Goal: Information Seeking & Learning: Find specific page/section

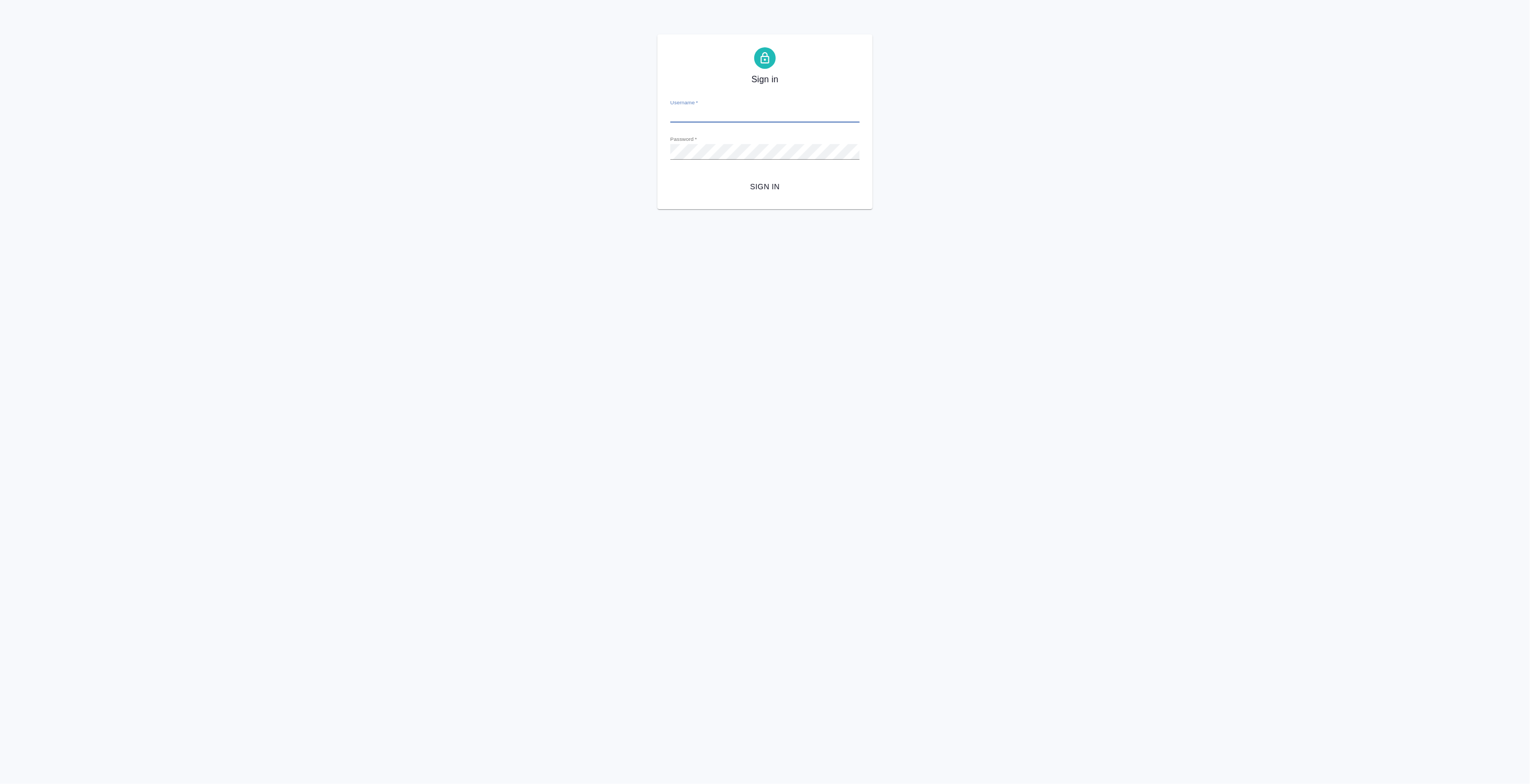
type input "v.koroleva@awatera.com"
click at [754, 189] on span "Sign in" at bounding box center [765, 186] width 172 height 14
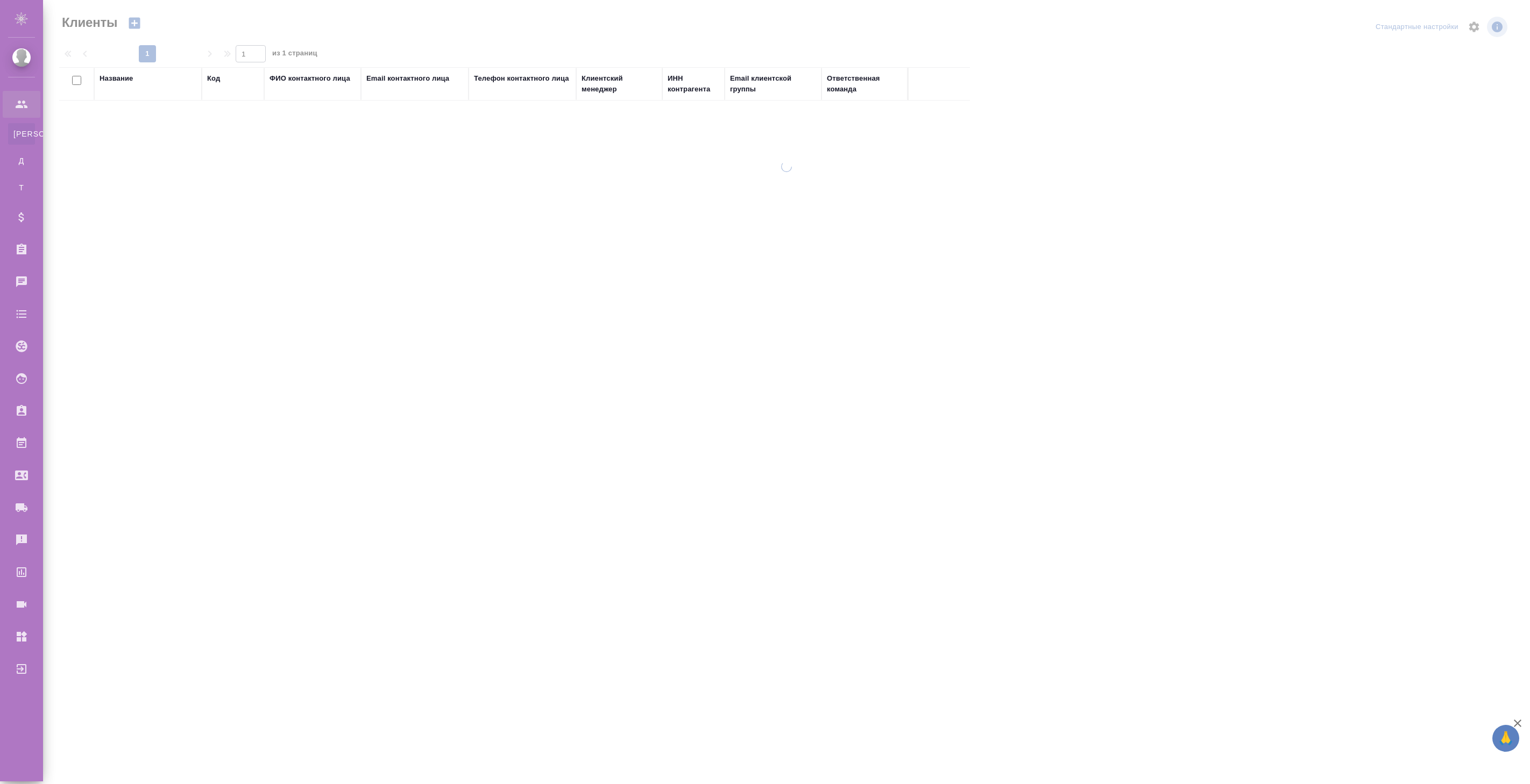
select select "RU"
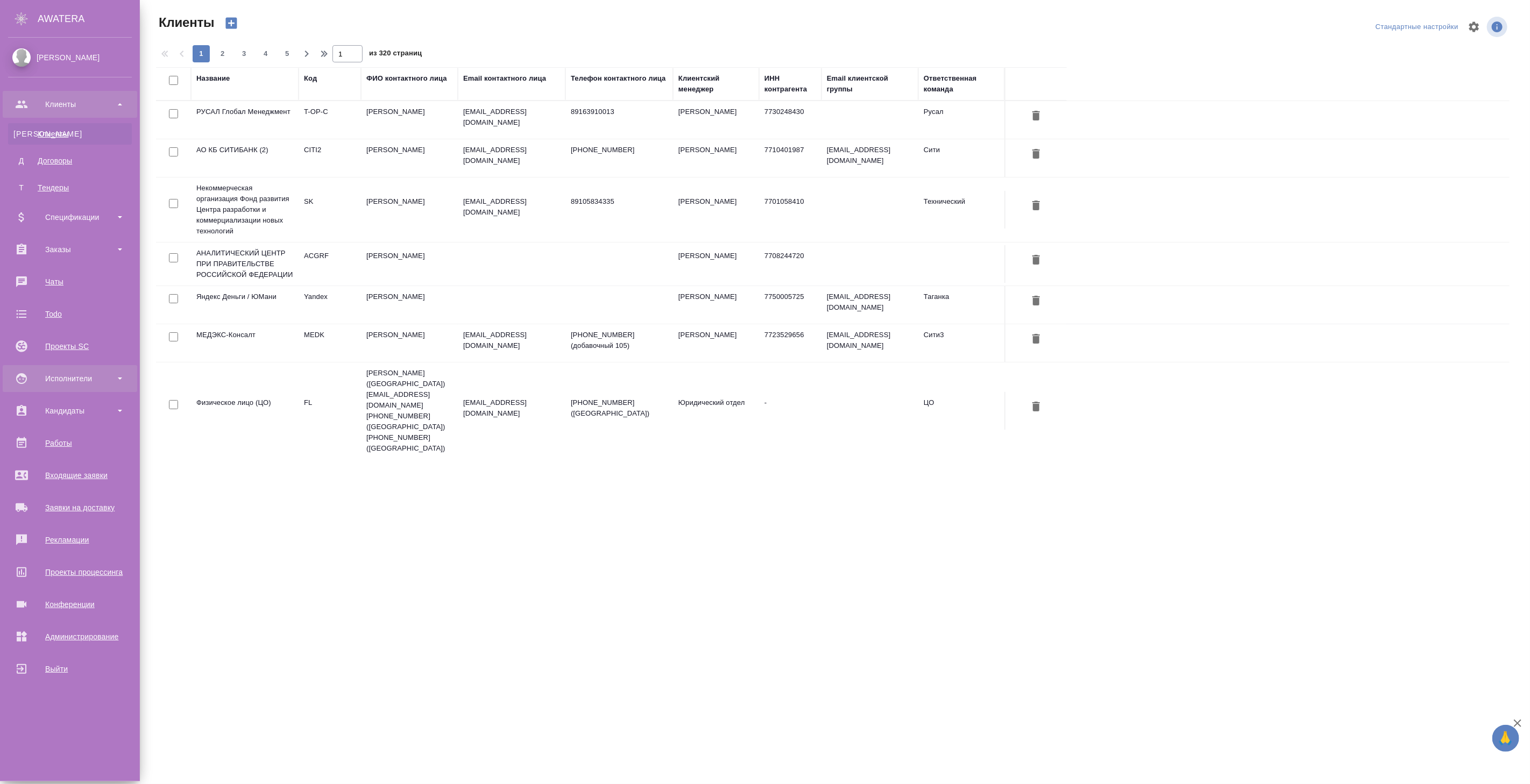
click at [84, 373] on div "Исполнители" at bounding box center [70, 378] width 123 height 16
click at [95, 404] on div "Для PM/LQA" at bounding box center [70, 409] width 113 height 11
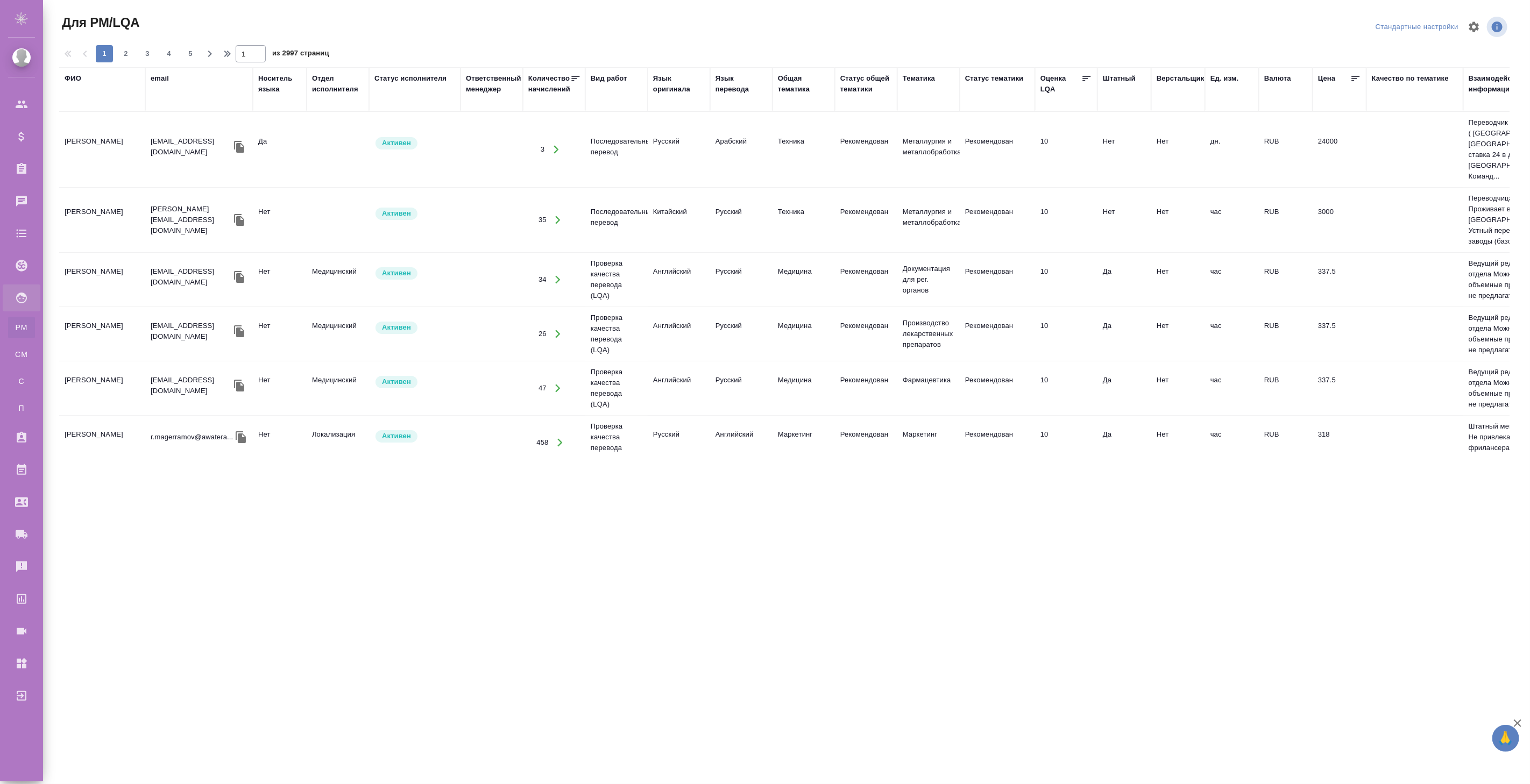
click at [76, 78] on div "ФИО" at bounding box center [73, 79] width 17 height 11
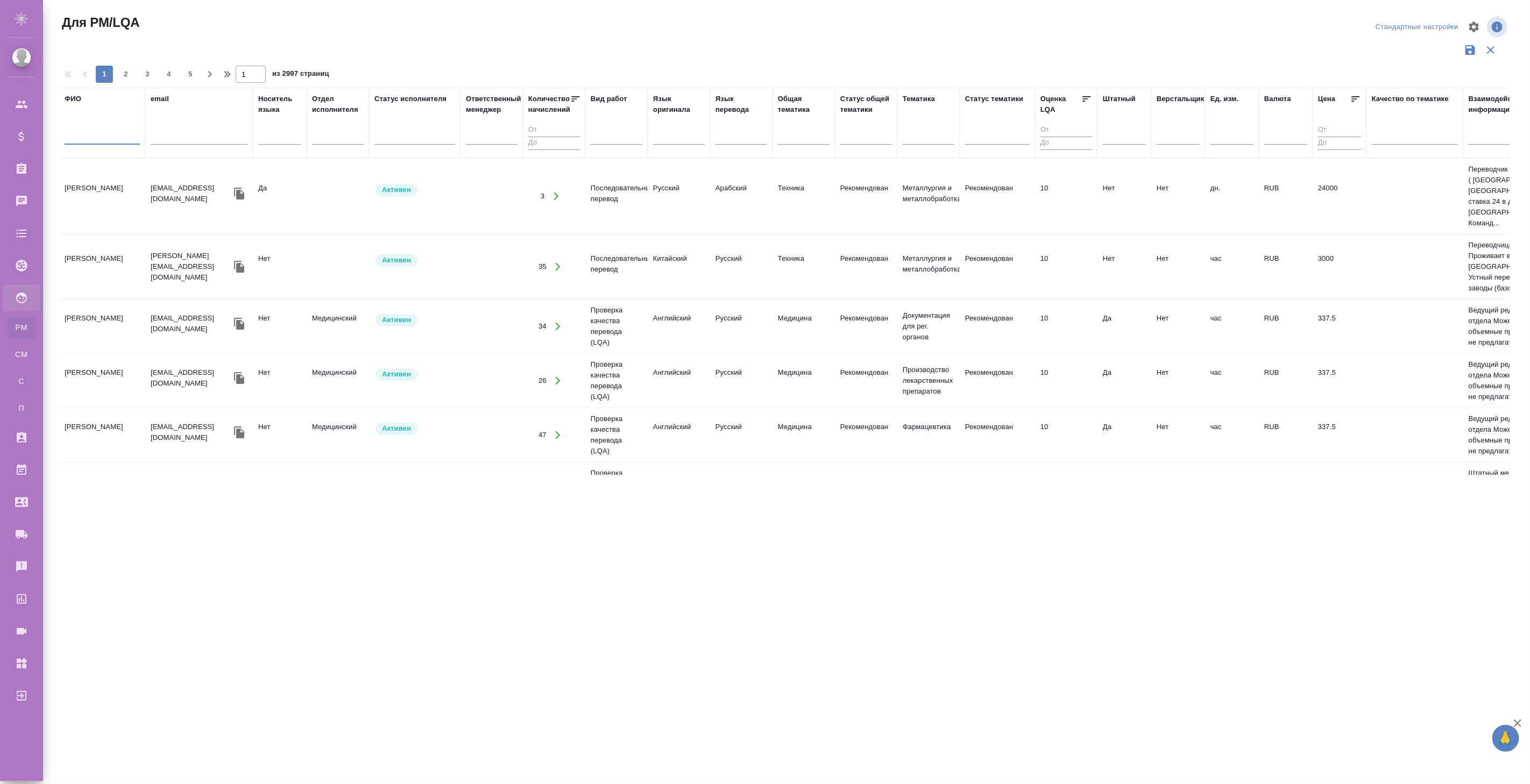
click at [95, 137] on input "text" at bounding box center [102, 138] width 75 height 14
type input "r"
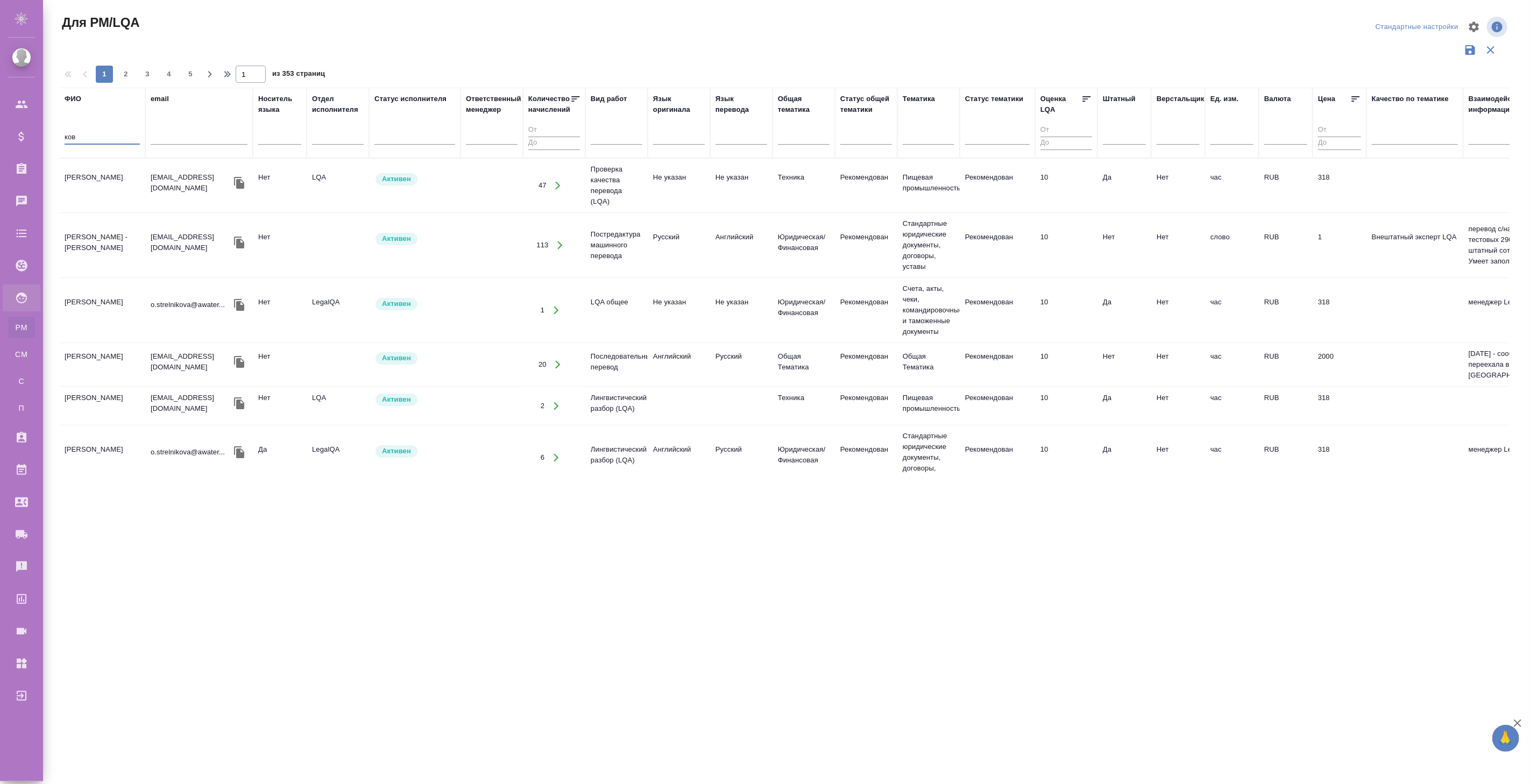
click at [174, 190] on td "s.shirina@awatera.com" at bounding box center [199, 185] width 108 height 38
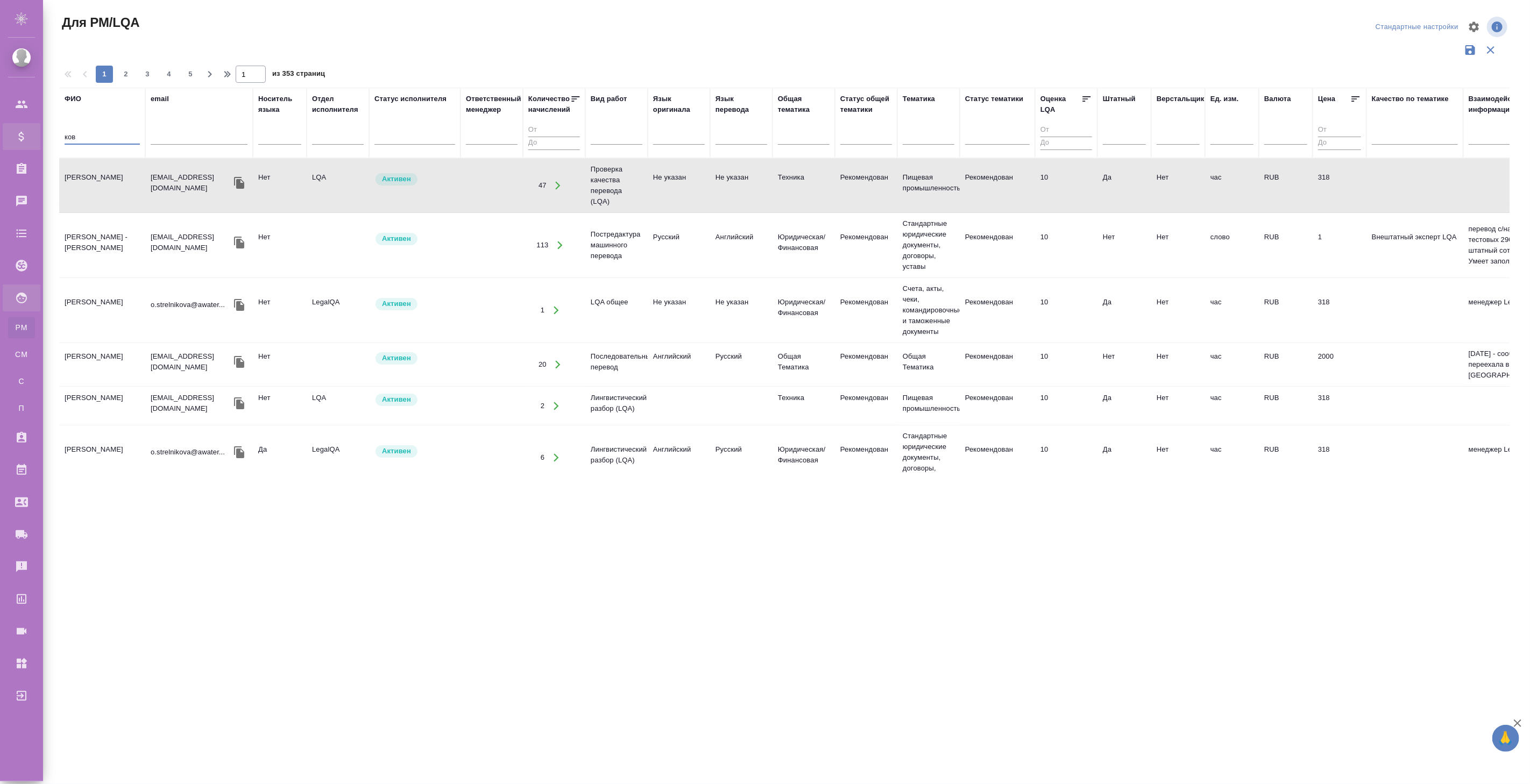
drag, startPoint x: 94, startPoint y: 134, endPoint x: 36, endPoint y: 132, distance: 58.0
click at [36, 133] on div ".cls-1 fill:#fff; AWATERA Koroleva Valeria Клиенты Спецификации Заказы 0 Чаты T…" at bounding box center [765, 392] width 1530 height 784
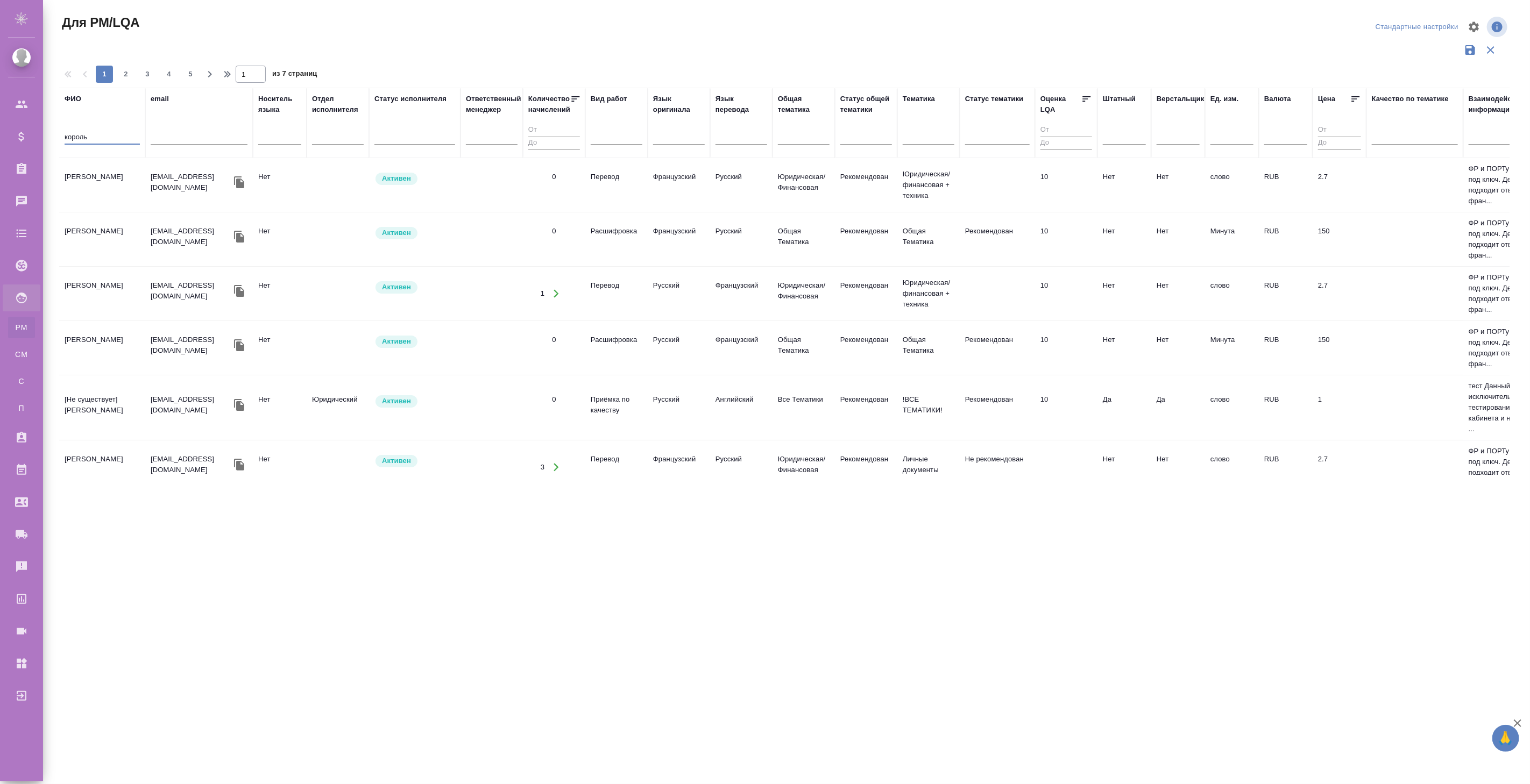
scroll to position [120, 0]
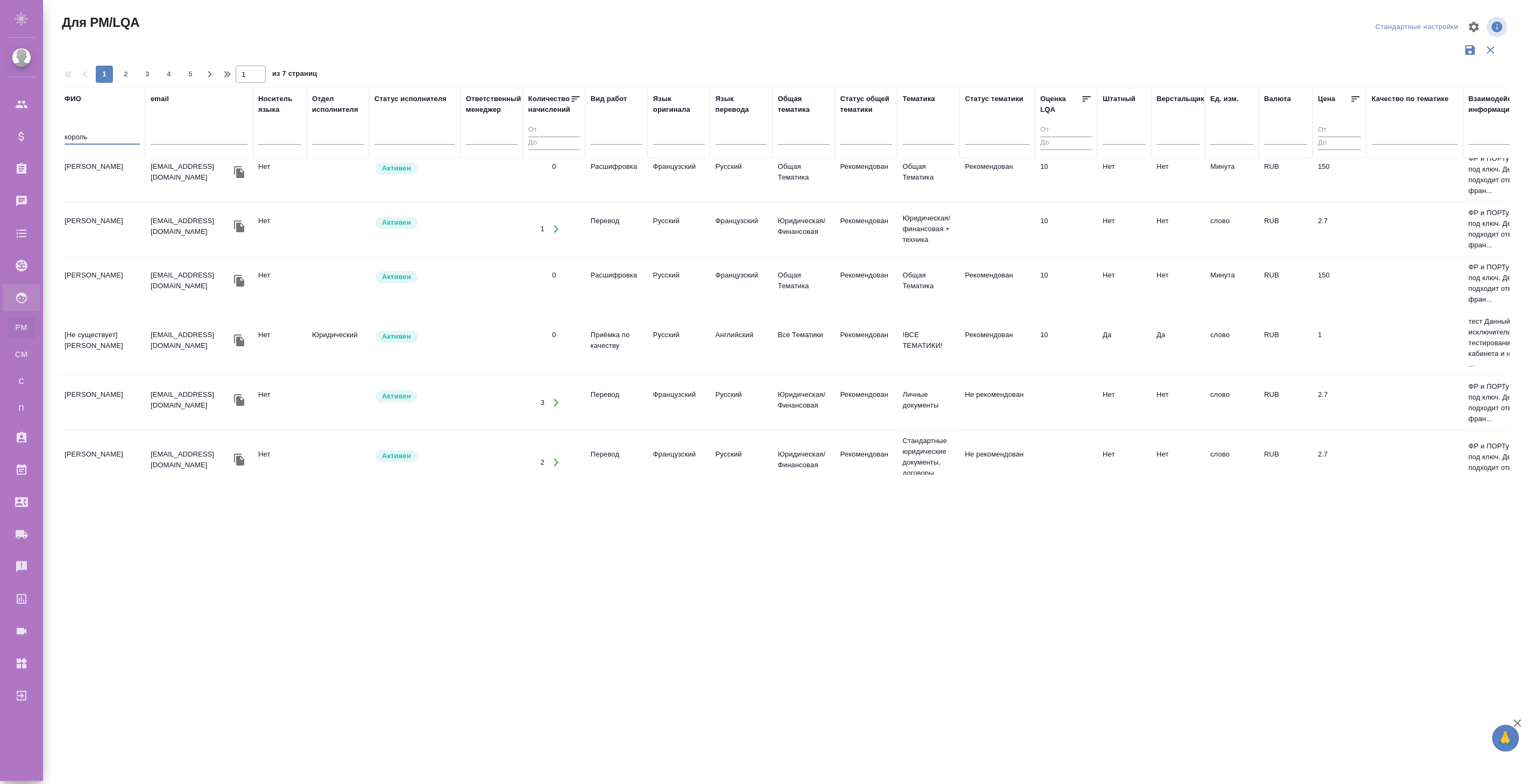
type input "король"
click at [189, 343] on p "i.semenets@awatera.com" at bounding box center [190, 340] width 81 height 21
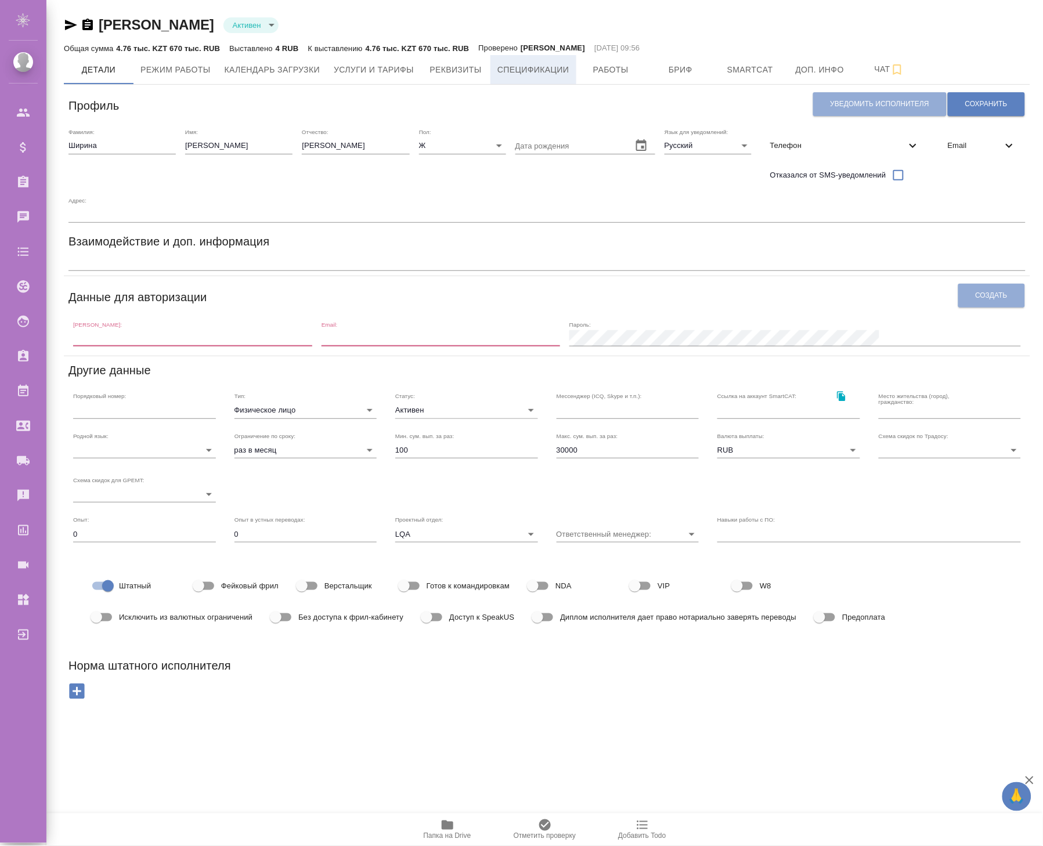
click at [537, 68] on span "Спецификации" at bounding box center [532, 70] width 71 height 15
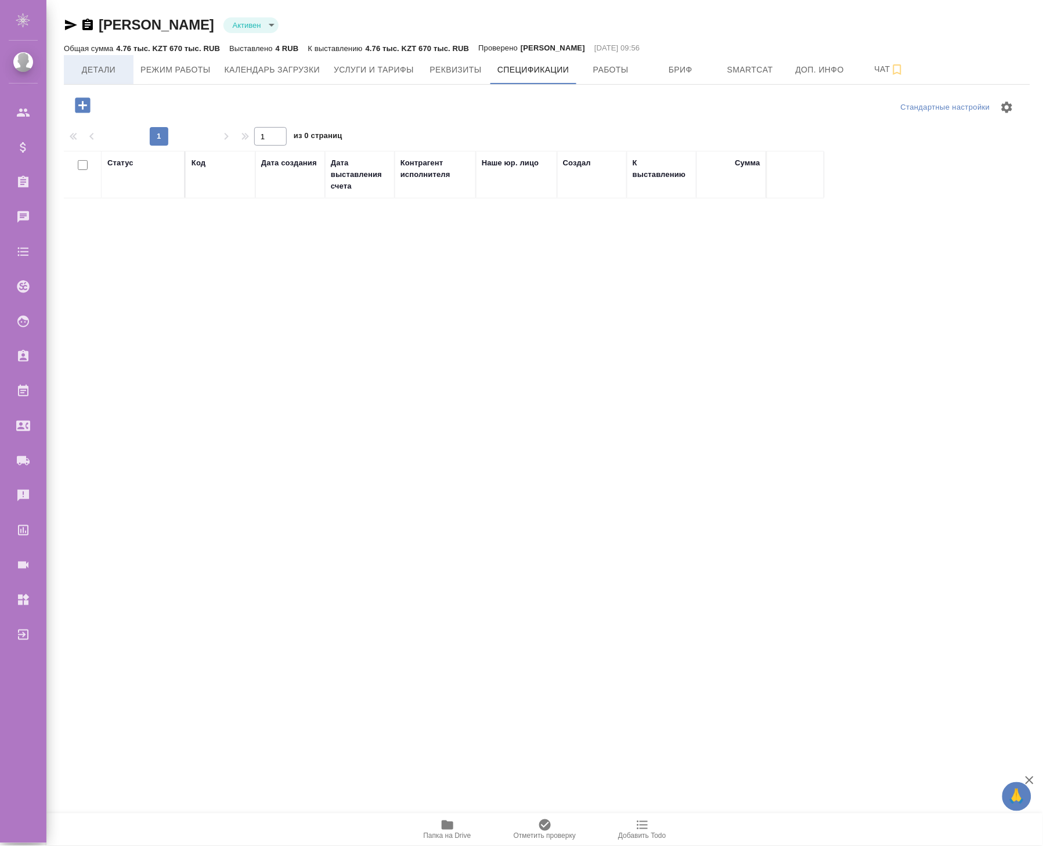
click at [107, 75] on span "Детали" at bounding box center [99, 70] width 56 height 15
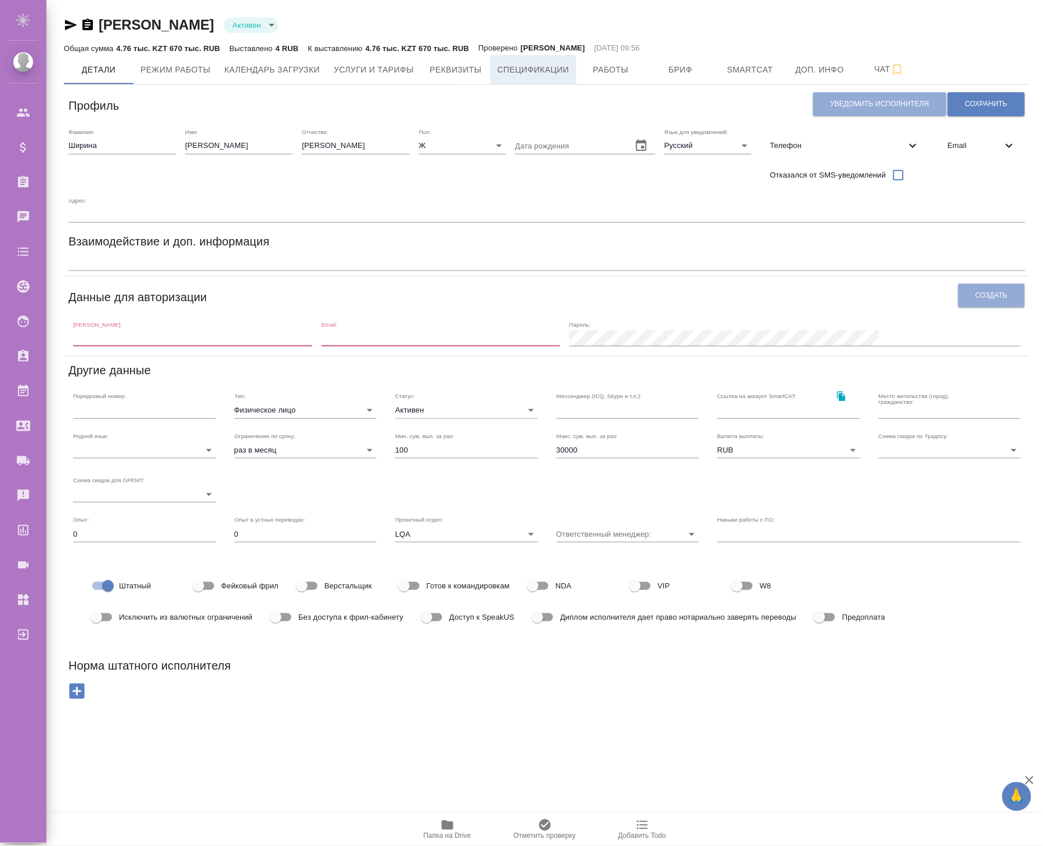
click at [526, 72] on span "Спецификации" at bounding box center [532, 70] width 71 height 15
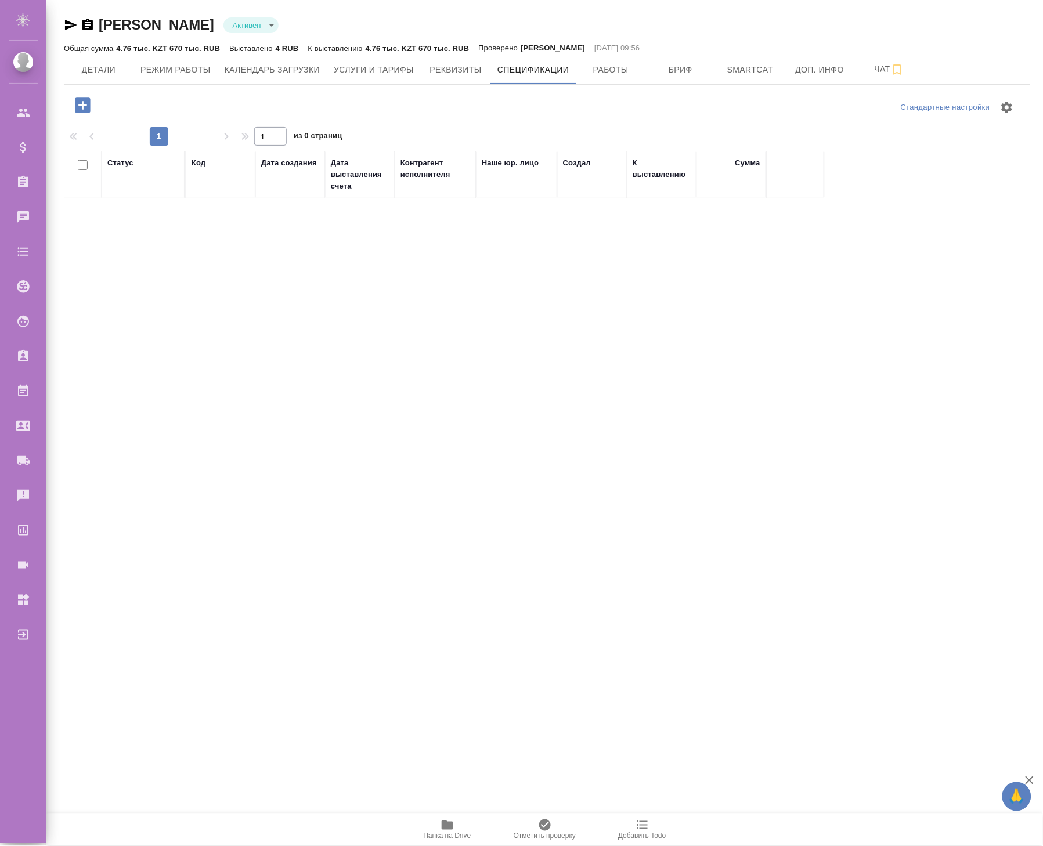
click at [244, 374] on div "Статус Код Дата создания Дата выставления счета Контрагент исполнителя Наше юр.…" at bounding box center [542, 360] width 957 height 418
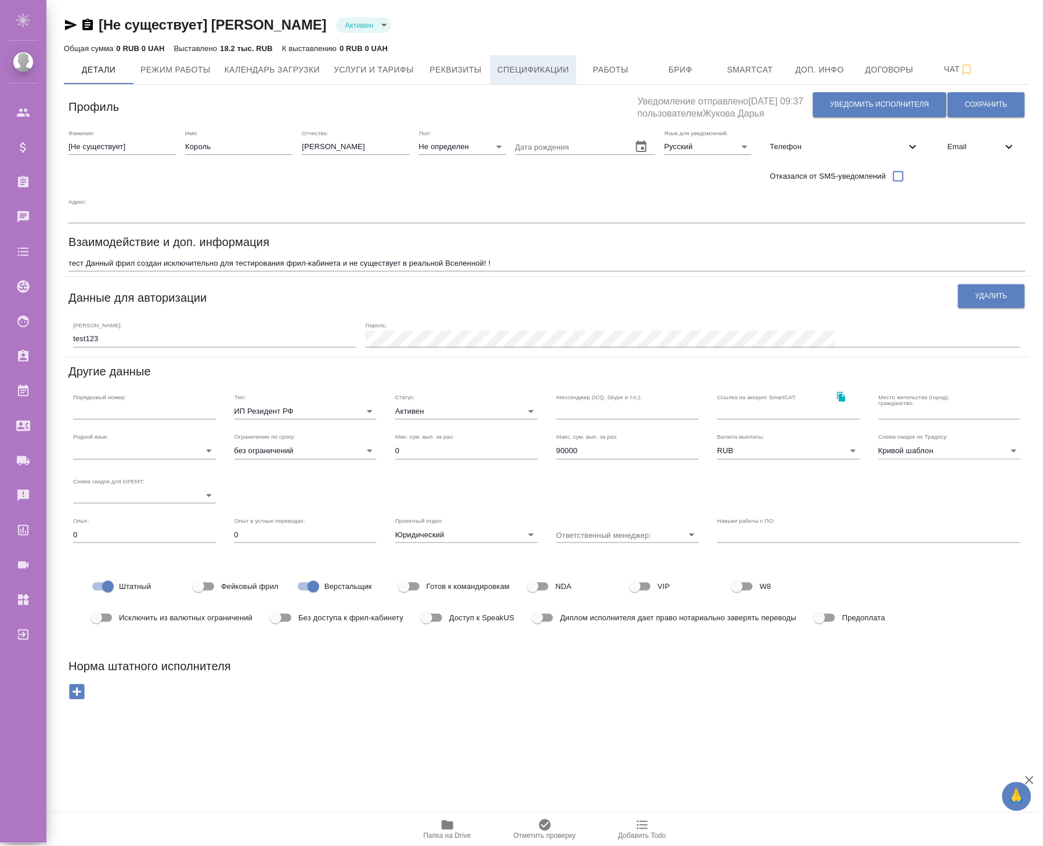
click at [517, 61] on button "Спецификации" at bounding box center [532, 69] width 85 height 29
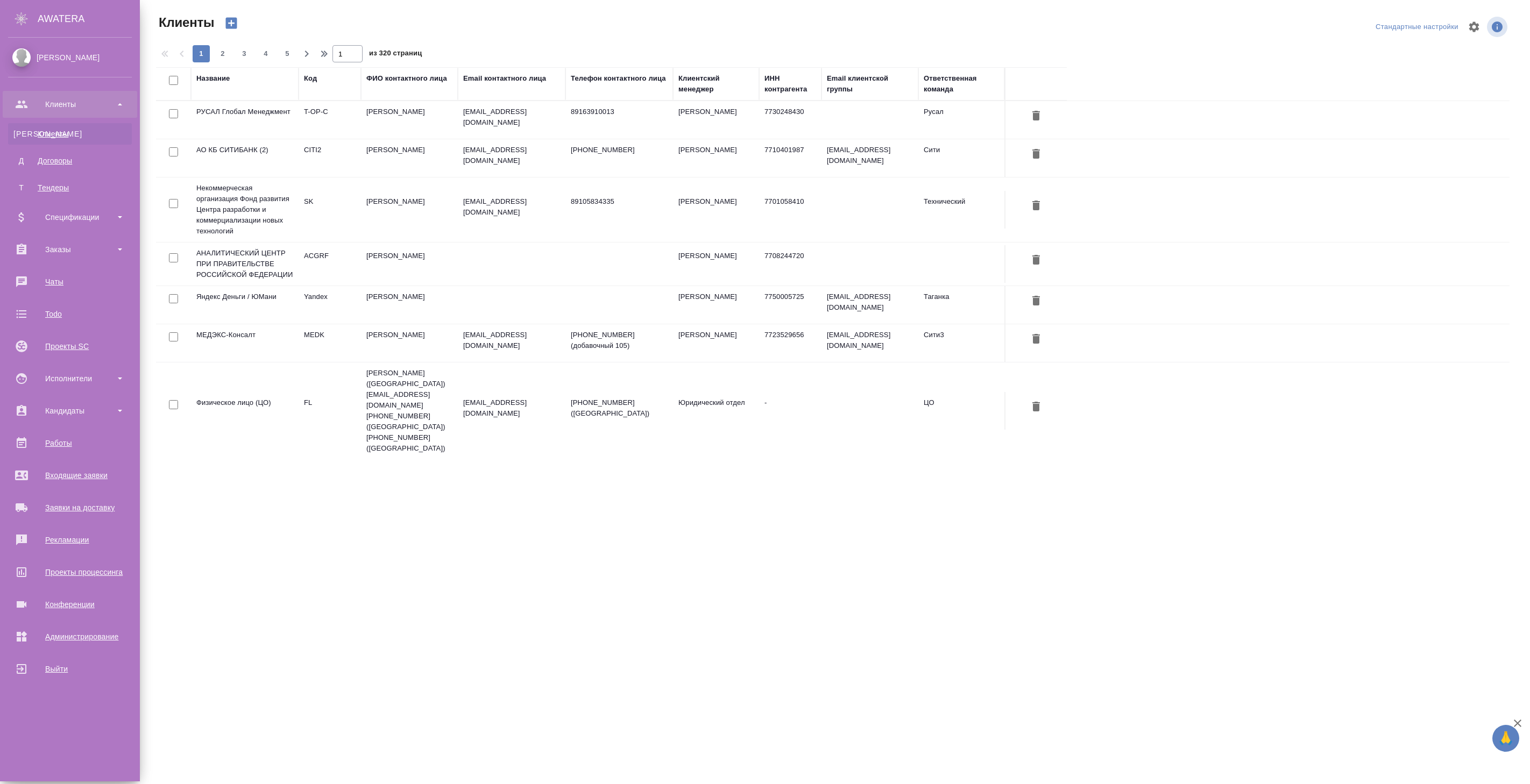
select select "RU"
click at [59, 670] on div "Выйти" at bounding box center [70, 668] width 123 height 16
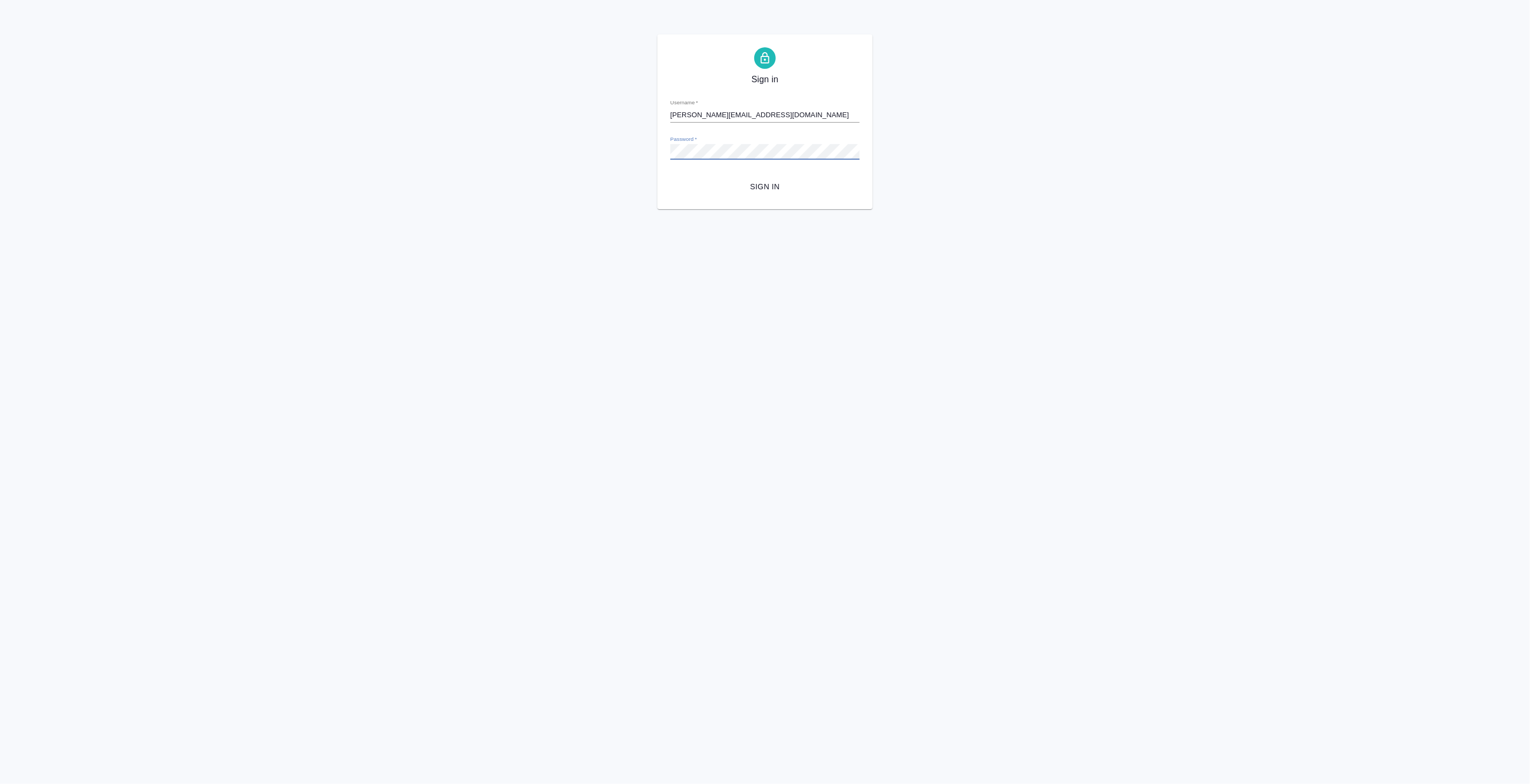
click at [589, 152] on div "Sign in Username   * [PERSON_NAME][EMAIL_ADDRESS][DOMAIN_NAME] Password   * url…" at bounding box center [765, 121] width 1530 height 175
click at [1321, 111] on div "Sign in Username   * v.koroleva@awatera.com Password   * urlPath   * / Sign in" at bounding box center [765, 121] width 1530 height 175
click at [699, 115] on input "[PERSON_NAME][EMAIL_ADDRESS][DOMAIN_NAME]" at bounding box center [765, 115] width 189 height 15
click at [719, 115] on input "[PERSON_NAME][EMAIL_ADDRESS][DOMAIN_NAME]" at bounding box center [765, 115] width 189 height 15
drag, startPoint x: 701, startPoint y: 113, endPoint x: 585, endPoint y: 113, distance: 116.0
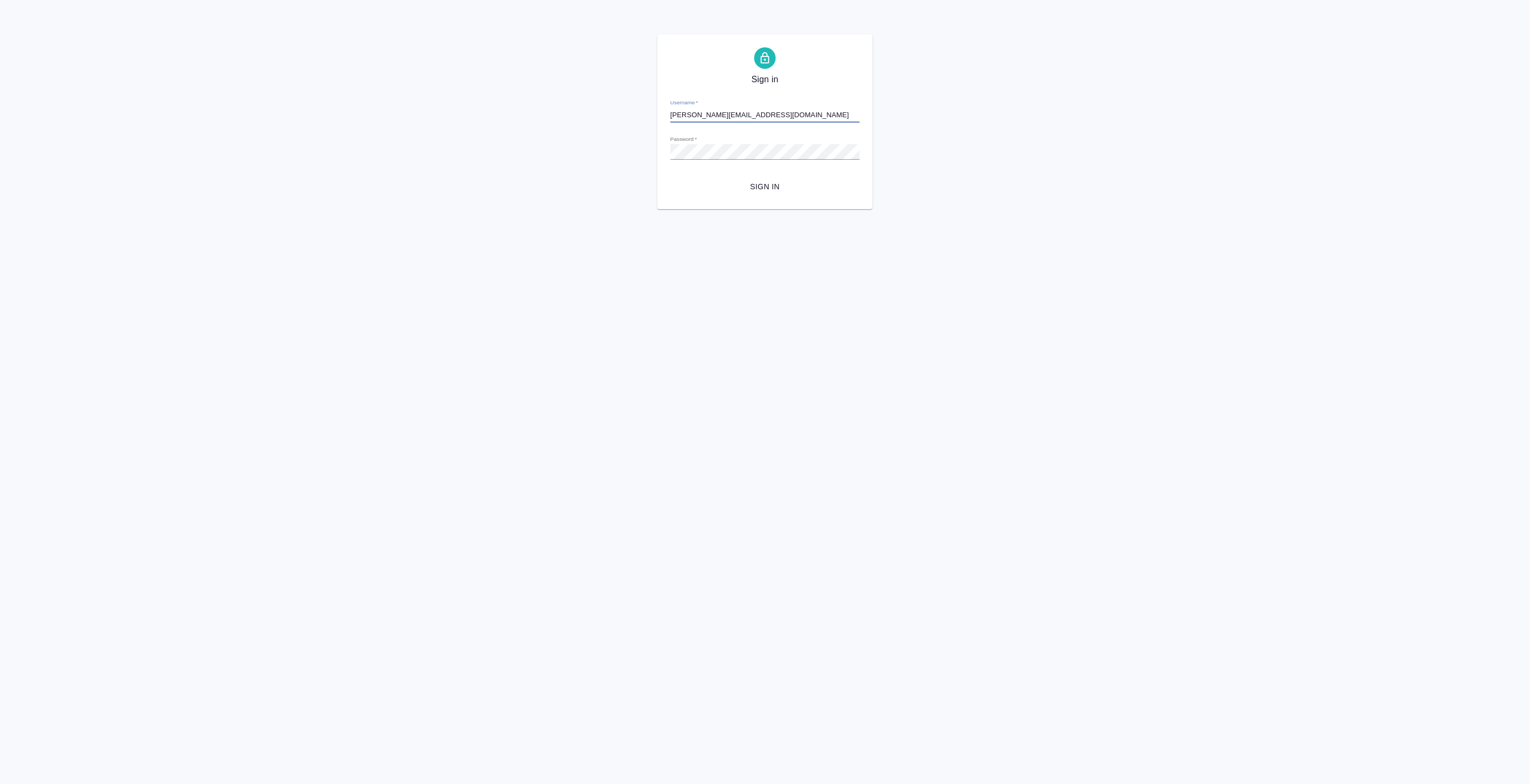
click at [585, 113] on div "Sign in Username   * v.koroleva@awatera.com Password   * urlPath   * / Sign in" at bounding box center [765, 121] width 1530 height 175
paste input "r_dtp r_dtp"
type input "r_dtp r_dtp@awatera.com"
click at [1007, 112] on div "Sign in Username   * r_dtp r_dtp@awatera.com Password   * urlPath   * / Sign in" at bounding box center [765, 121] width 1530 height 175
click at [759, 186] on span "Sign in" at bounding box center [765, 186] width 172 height 14
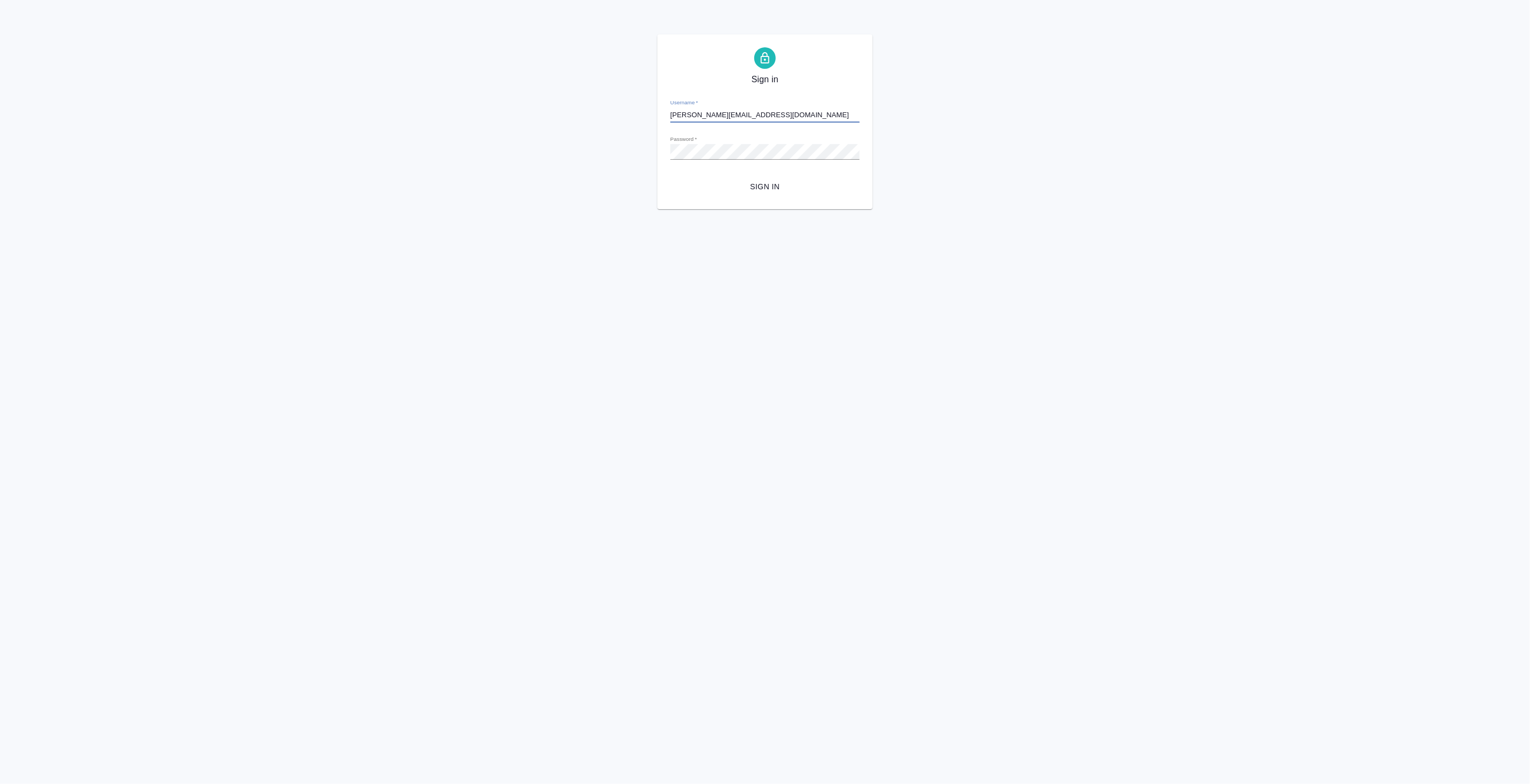
click at [704, 108] on input "[PERSON_NAME][EMAIL_ADDRESS][DOMAIN_NAME]" at bounding box center [765, 115] width 189 height 15
type input "[DOMAIN_NAME][EMAIL_ADDRESS][DOMAIN_NAME]"
click at [765, 187] on span "Sign in" at bounding box center [765, 186] width 172 height 14
click at [1376, 209] on html "Sign in Username   * [DOMAIN_NAME][EMAIL_ADDRESS][DOMAIN_NAME] Password   * url…" at bounding box center [765, 105] width 1530 height 209
